Goal: Task Accomplishment & Management: Use online tool/utility

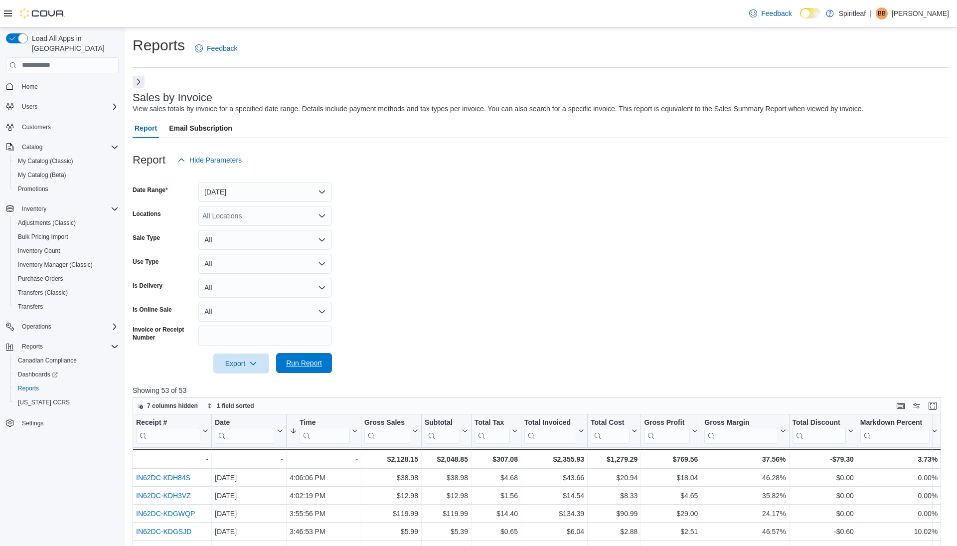
click at [304, 361] on span "Run Report" at bounding box center [304, 363] width 36 height 10
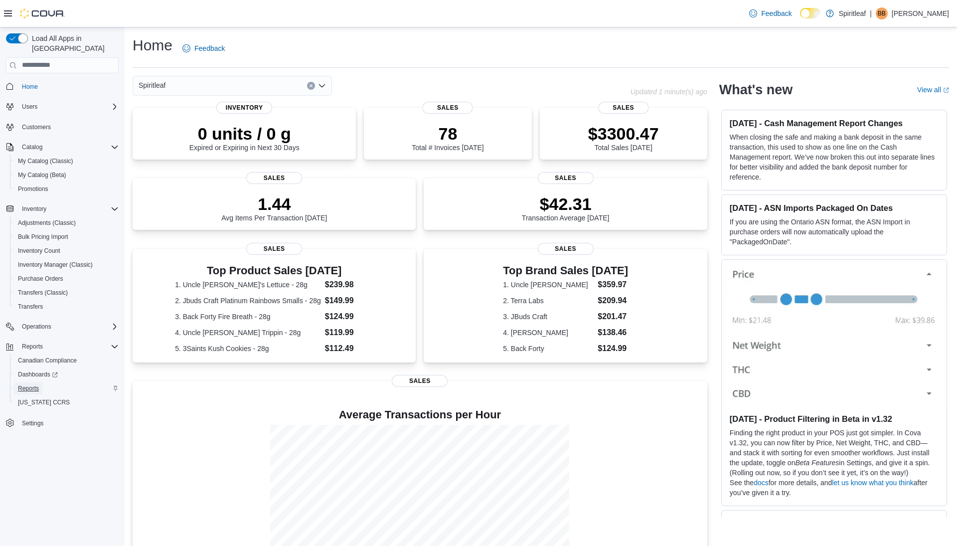
click at [30, 384] on span "Reports" at bounding box center [28, 388] width 21 height 8
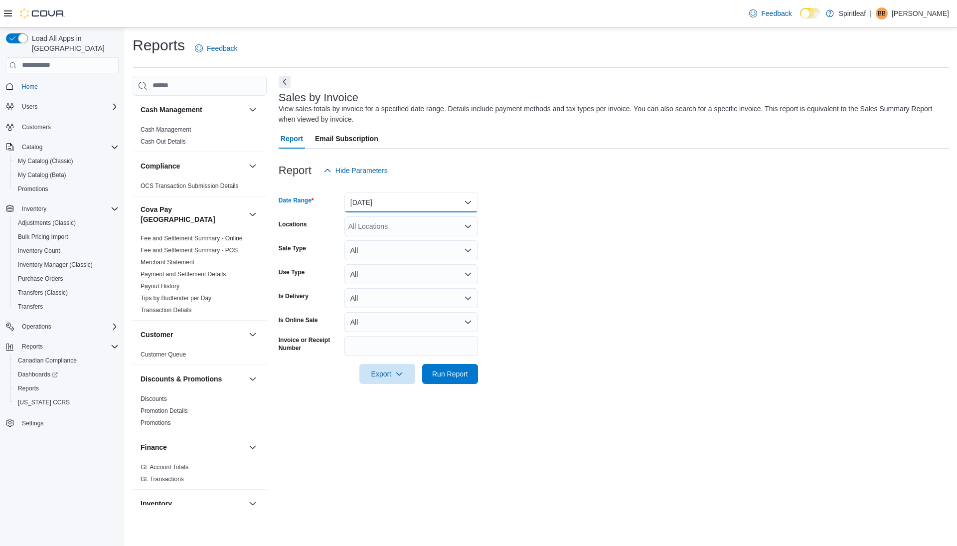
click at [412, 201] on button "Yesterday" at bounding box center [412, 202] width 134 height 20
click at [393, 244] on span "Today" at bounding box center [417, 242] width 114 height 12
click at [449, 371] on span "Run Report" at bounding box center [450, 373] width 36 height 10
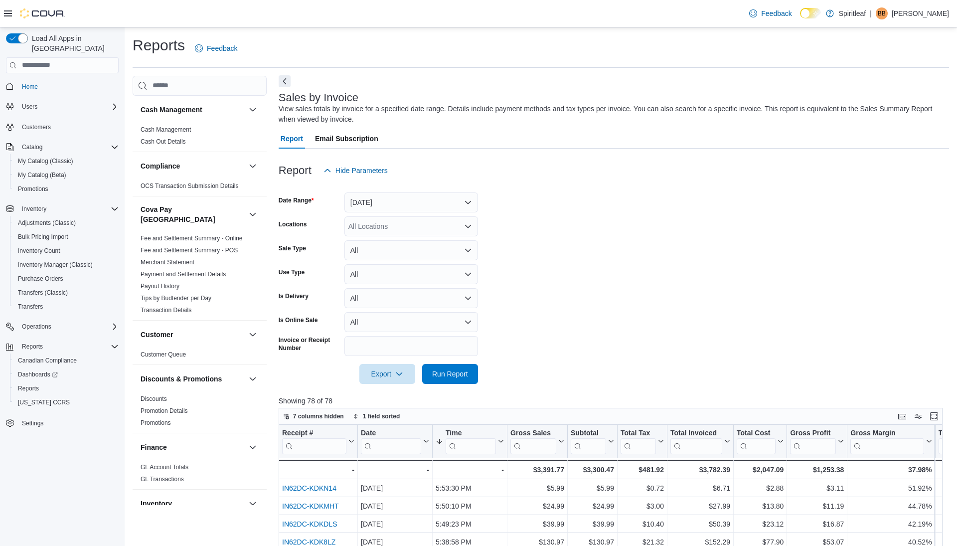
click at [283, 83] on button "Next" at bounding box center [285, 81] width 12 height 12
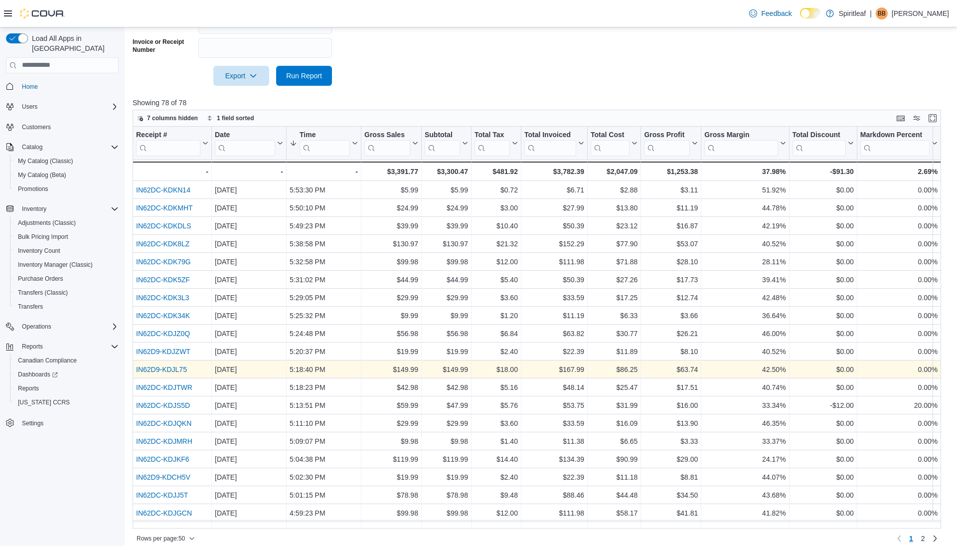
click at [177, 366] on link "IN62D9-KDJL75" at bounding box center [161, 369] width 51 height 8
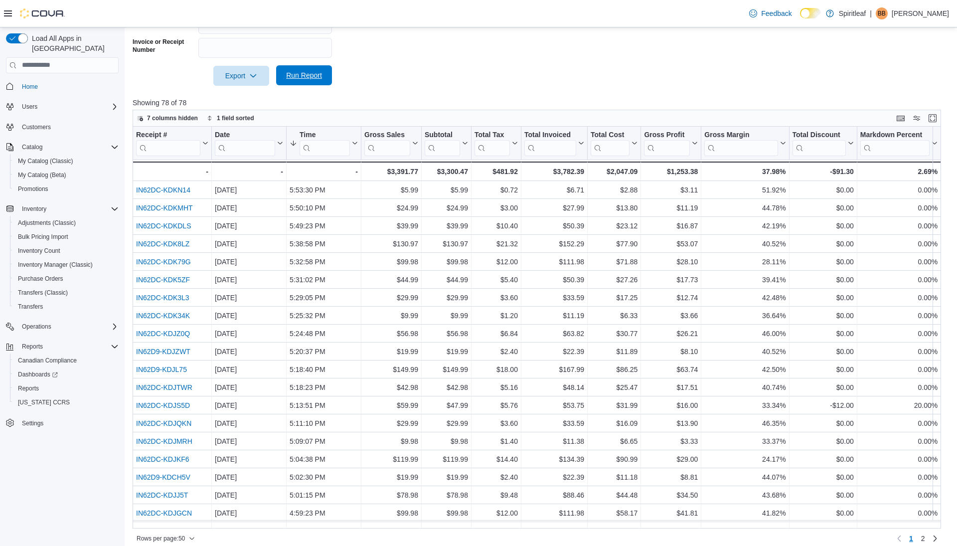
click at [303, 78] on span "Run Report" at bounding box center [304, 75] width 36 height 10
click at [308, 74] on span "Run Report" at bounding box center [304, 75] width 36 height 10
click at [300, 73] on span "Run Report" at bounding box center [304, 75] width 36 height 10
click at [310, 68] on span "Run Report" at bounding box center [304, 75] width 44 height 20
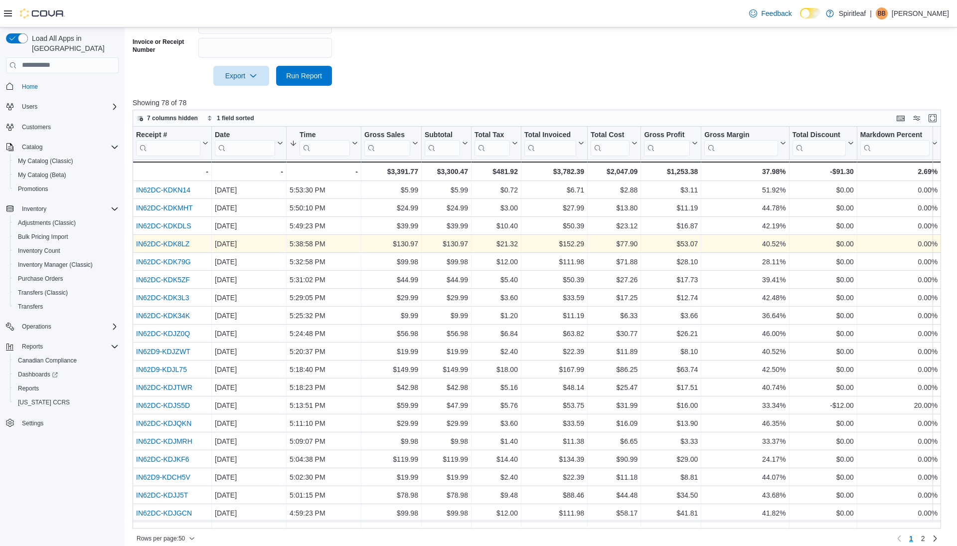
click at [173, 242] on link "IN62DC-KDK8LZ" at bounding box center [162, 244] width 53 height 8
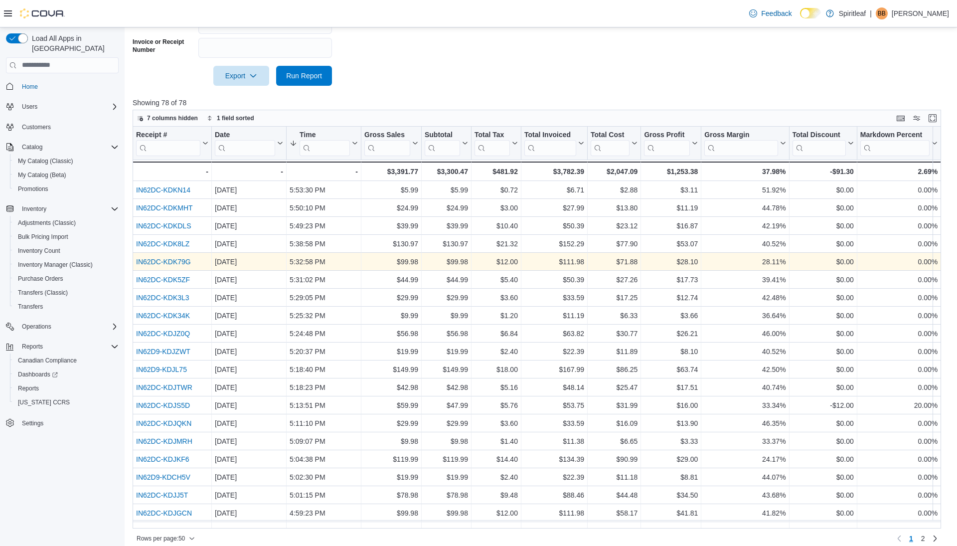
click at [158, 258] on link "IN62DC-KDK79G" at bounding box center [163, 262] width 55 height 8
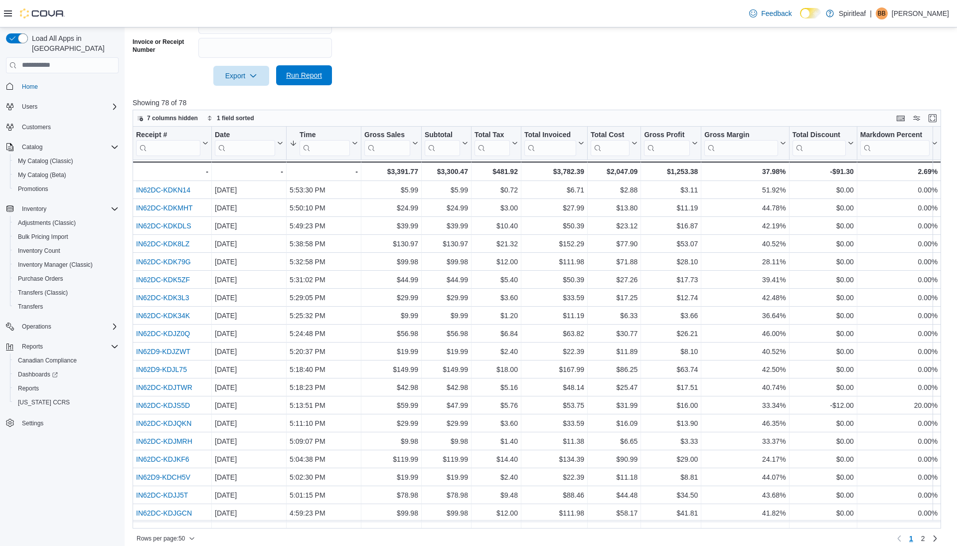
click at [316, 68] on span "Run Report" at bounding box center [304, 75] width 44 height 20
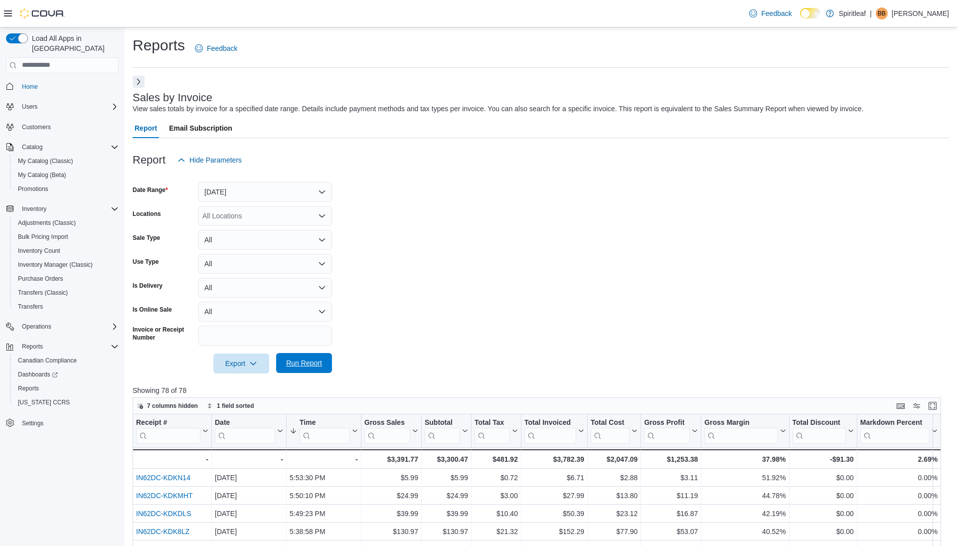
click at [310, 363] on span "Run Report" at bounding box center [304, 363] width 36 height 10
click at [313, 362] on span "Run Report" at bounding box center [304, 363] width 36 height 10
click at [316, 357] on span "Run Report" at bounding box center [304, 363] width 44 height 20
click at [302, 362] on span "Run Report" at bounding box center [304, 363] width 36 height 10
